Goal: Transaction & Acquisition: Obtain resource

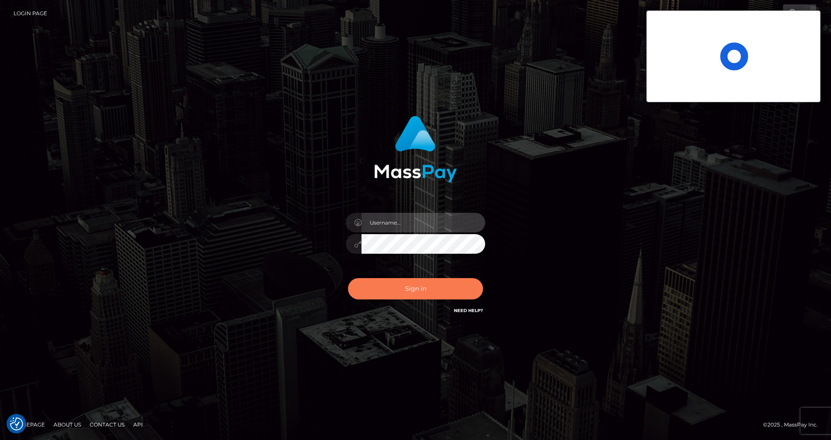
type input "cris.silversocial"
click at [409, 287] on button "Sign in" at bounding box center [415, 288] width 135 height 21
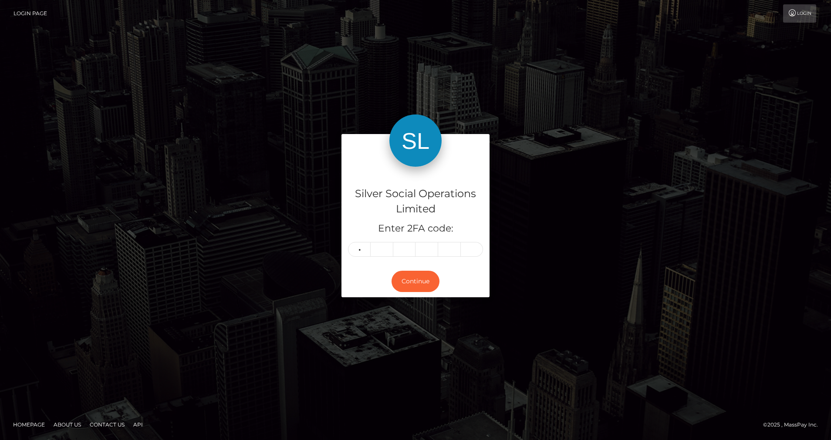
type input "8"
type input "0"
type input "9"
type input "1"
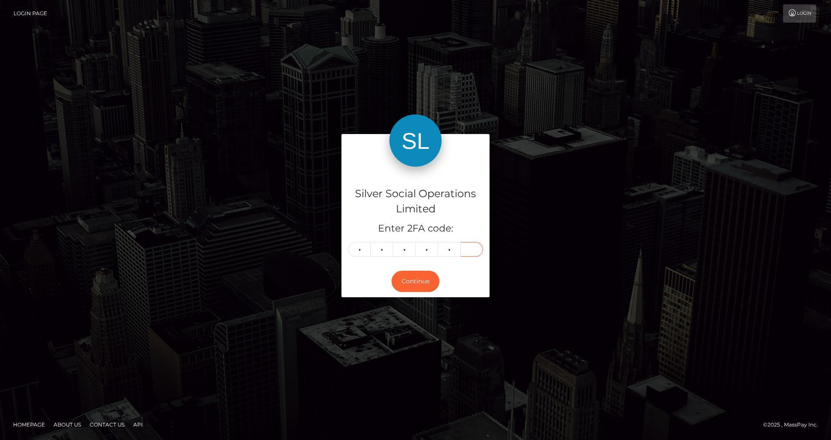
type input "5"
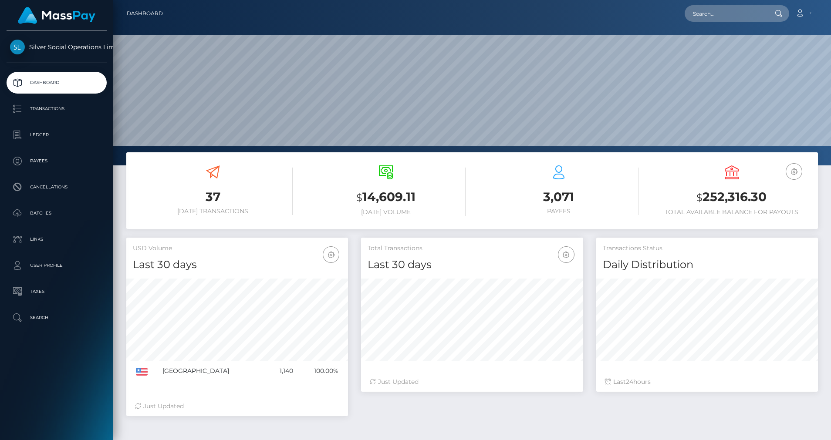
scroll to position [155, 222]
click at [50, 131] on p "Ledger" at bounding box center [56, 134] width 93 height 13
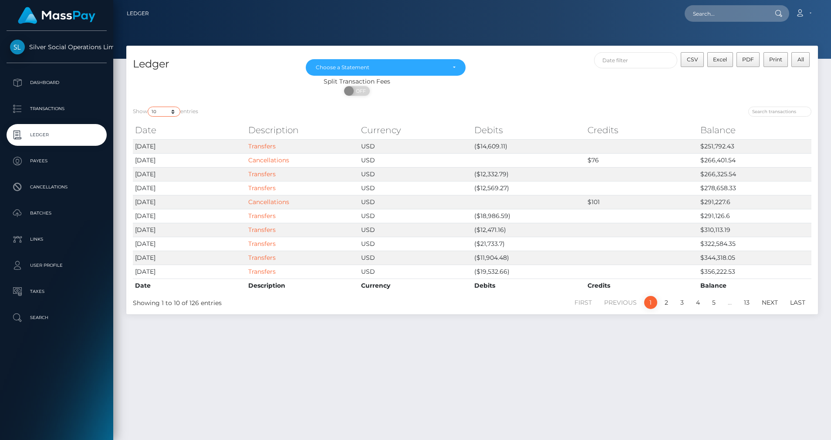
click at [172, 114] on select "10 25 50 100 250" at bounding box center [164, 112] width 33 height 10
select select "25"
click at [149, 107] on select "10 25 50 100 250" at bounding box center [164, 112] width 33 height 10
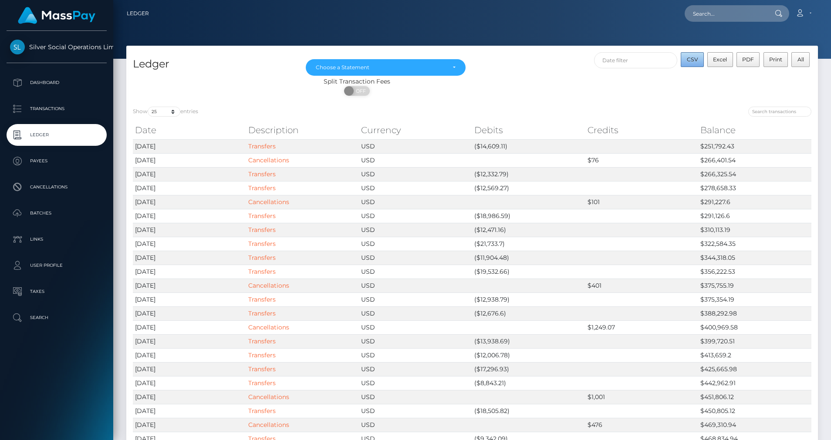
click at [687, 61] on span "CSV" at bounding box center [692, 59] width 11 height 7
click at [415, 69] on div "Choose a Statement" at bounding box center [381, 67] width 130 height 7
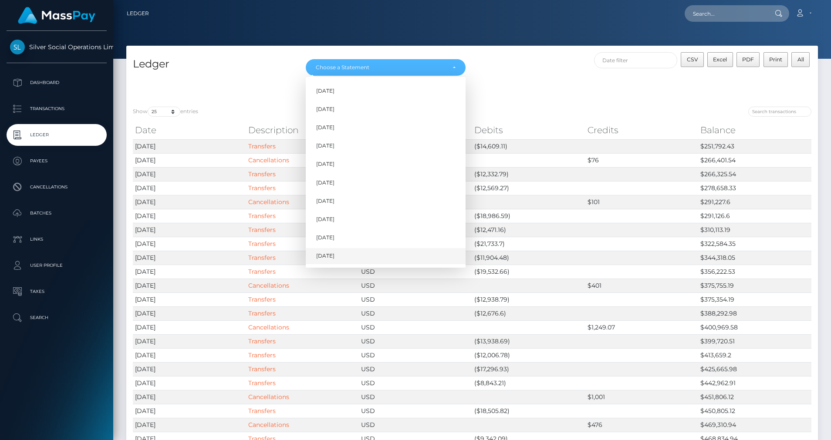
click at [332, 259] on span "Oct 2025" at bounding box center [325, 256] width 18 height 8
select select "Oct 2025"
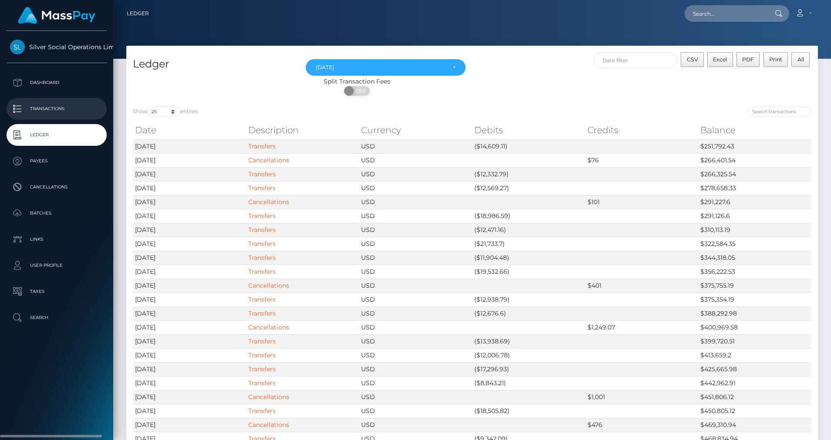
click at [51, 110] on p "Transactions" at bounding box center [56, 108] width 93 height 13
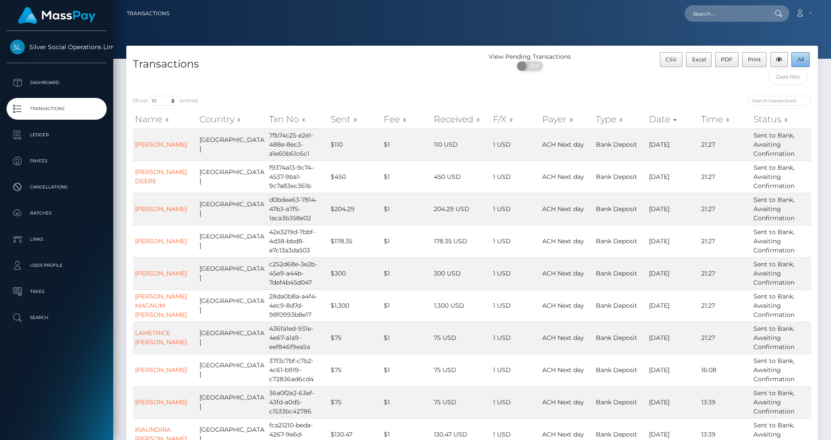
click at [803, 60] on span "All" at bounding box center [800, 59] width 7 height 7
